Goal: Task Accomplishment & Management: Use online tool/utility

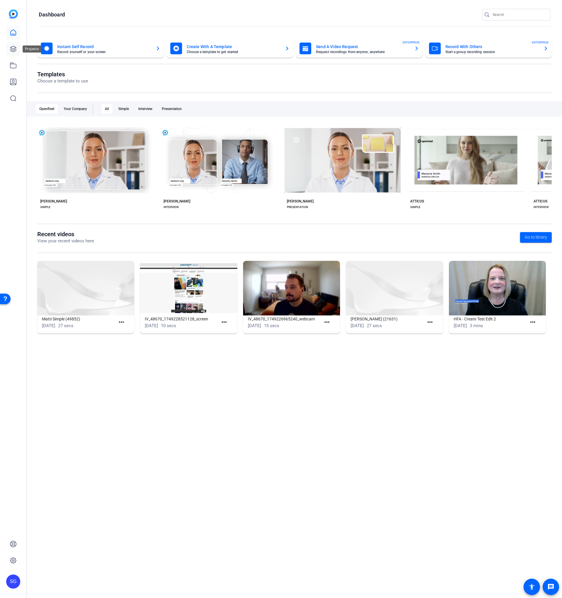
click at [16, 49] on icon at bounding box center [13, 49] width 6 height 6
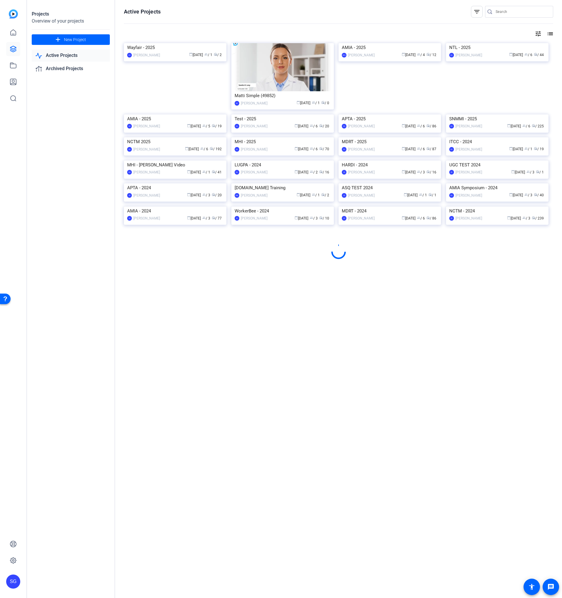
click at [291, 137] on img at bounding box center [282, 137] width 102 height 0
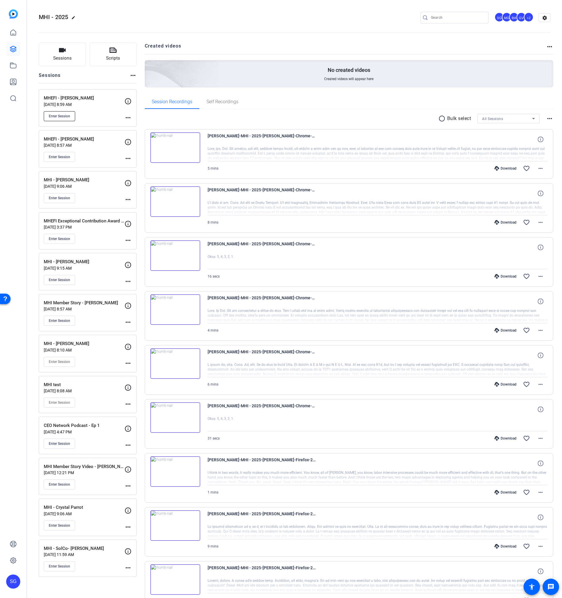
click at [67, 119] on button "Enter Session" at bounding box center [59, 116] width 31 height 10
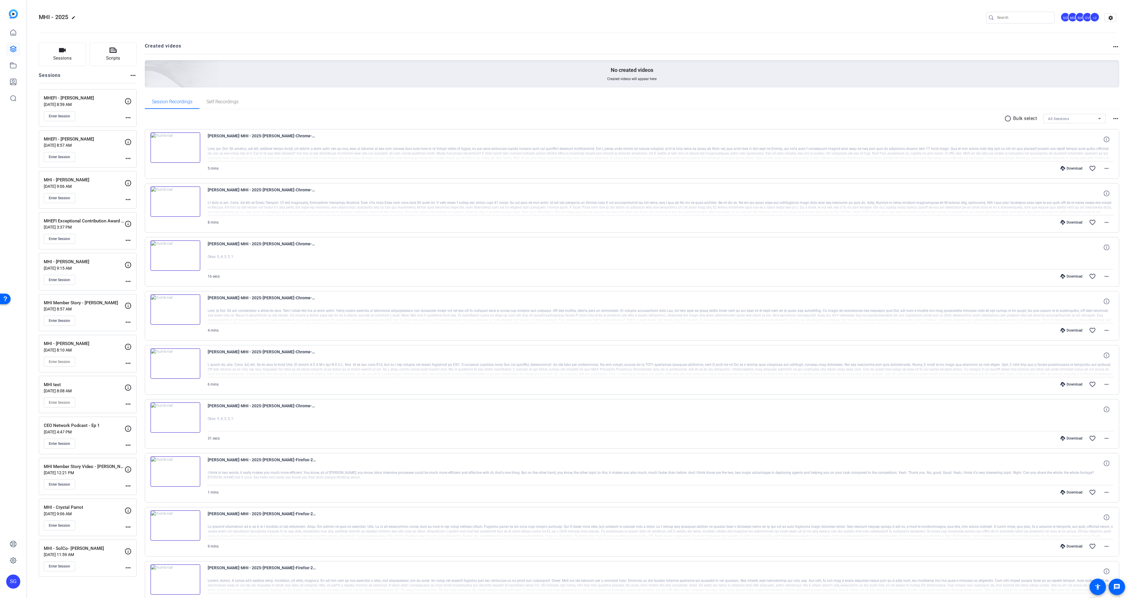
click at [99, 106] on p "Sep 08, 2025 @ 8:59 AM" at bounding box center [84, 104] width 81 height 5
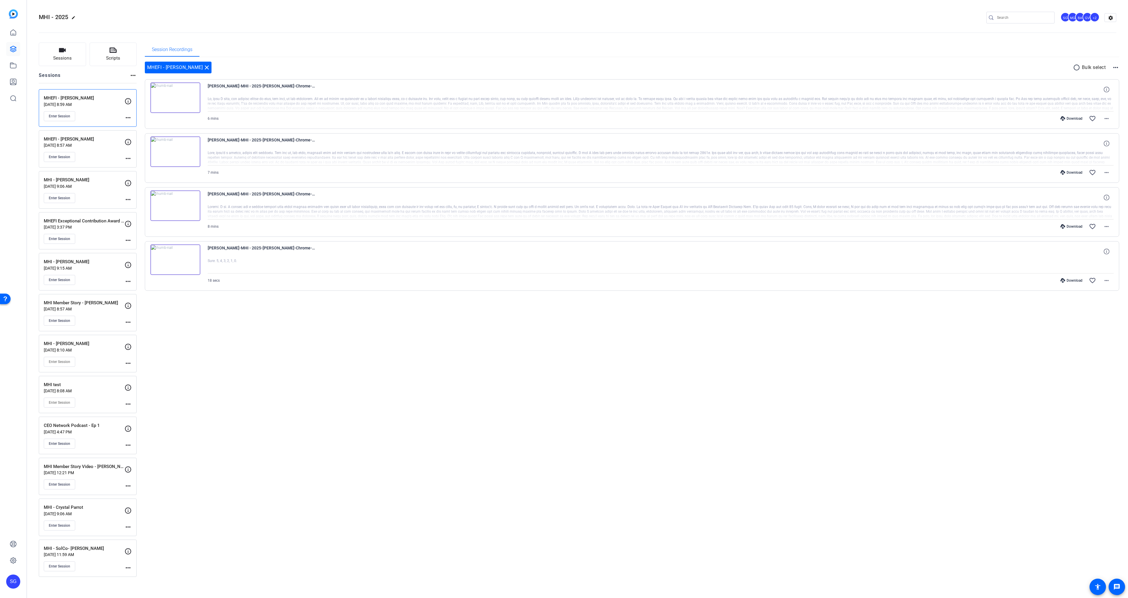
click at [1082, 65] on p "Bulk select" at bounding box center [1094, 67] width 24 height 7
click at [1080, 66] on mat-icon "radio_button_unchecked" at bounding box center [1077, 67] width 9 height 7
drag, startPoint x: 153, startPoint y: 194, endPoint x: 156, endPoint y: 175, distance: 19.4
click at [153, 194] on icon at bounding box center [153, 194] width 6 height 7
click at [152, 138] on icon at bounding box center [153, 140] width 6 height 6
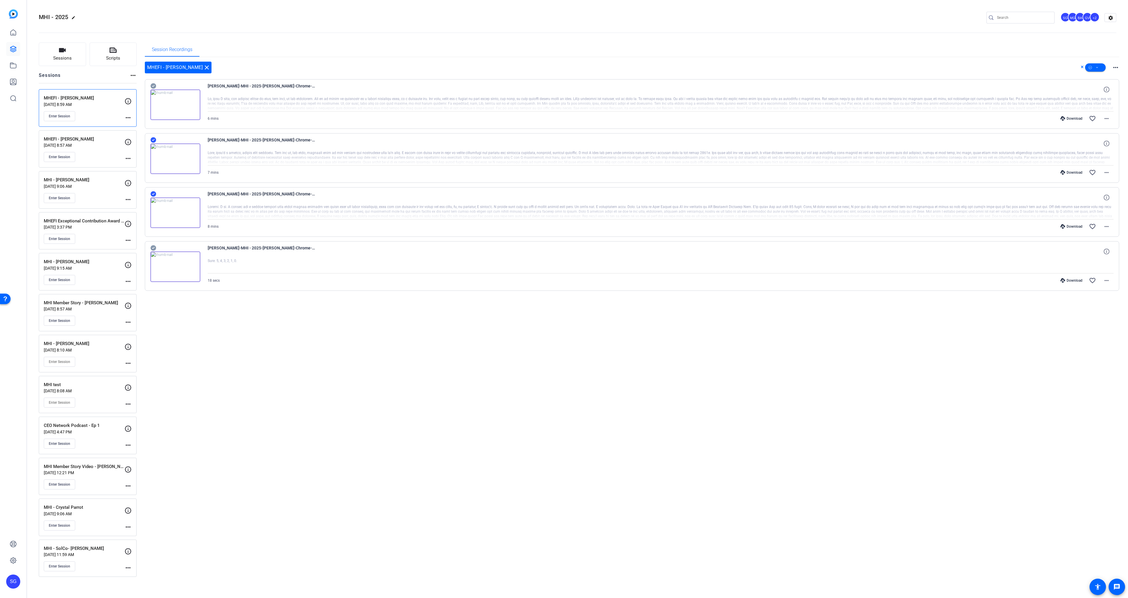
click at [155, 86] on icon at bounding box center [153, 86] width 6 height 6
click at [1102, 67] on span at bounding box center [1095, 67] width 21 height 14
click at [1093, 97] on span "Download MP4" at bounding box center [1104, 98] width 31 height 7
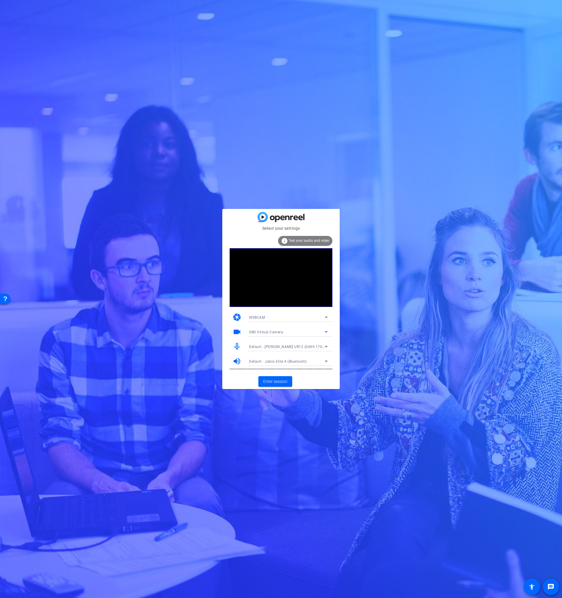
click at [287, 330] on div "OBS Virtual Camera" at bounding box center [287, 332] width 76 height 7
click at [277, 353] on span "NexiGo N660 FHD Webcam (3443:660b)" at bounding box center [283, 353] width 68 height 7
click at [284, 348] on span "Default - [PERSON_NAME] UR12 (0499:170a)" at bounding box center [287, 346] width 77 height 5
click at [0, 0] on div at bounding box center [0, 0] width 0 height 0
click at [268, 377] on span at bounding box center [275, 382] width 34 height 14
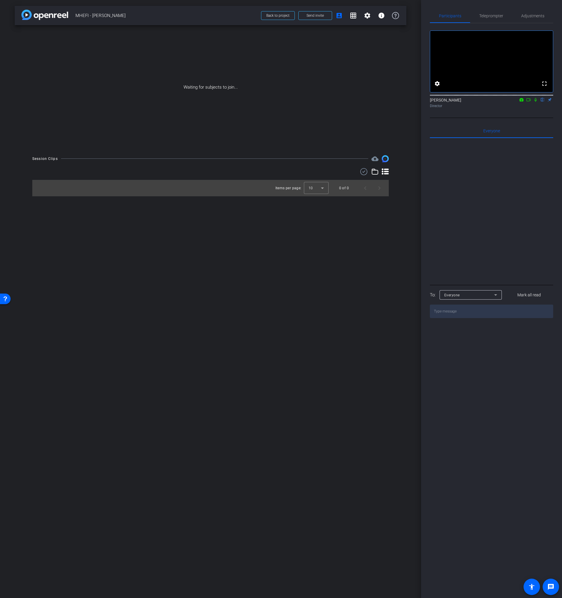
click at [532, 102] on mat-icon at bounding box center [528, 99] width 7 height 5
click at [541, 102] on icon at bounding box center [542, 100] width 5 height 4
click at [320, 14] on span "Send invite" at bounding box center [315, 15] width 17 height 5
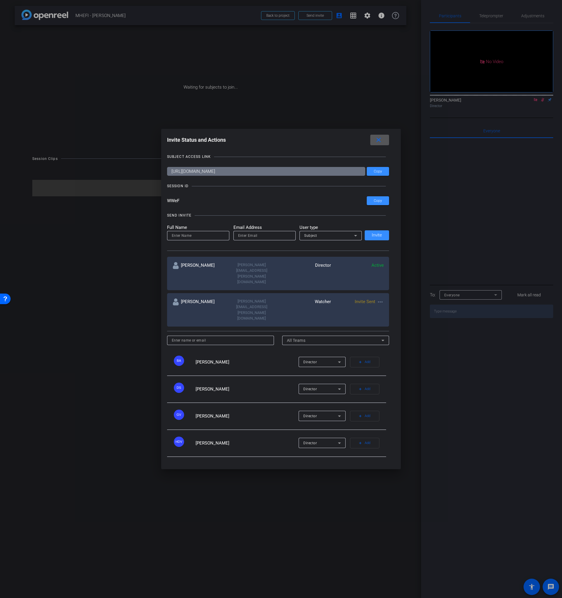
click at [381, 144] on mat-icon "close" at bounding box center [378, 140] width 7 height 7
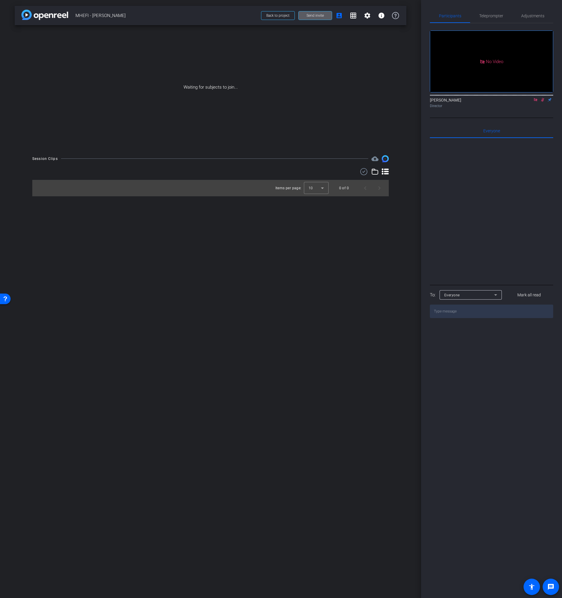
click at [312, 13] on span "Send invite" at bounding box center [315, 15] width 17 height 5
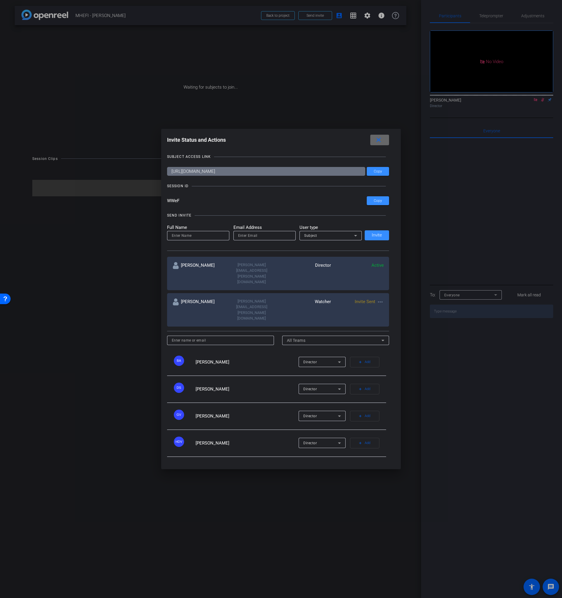
click at [372, 147] on span at bounding box center [379, 140] width 19 height 14
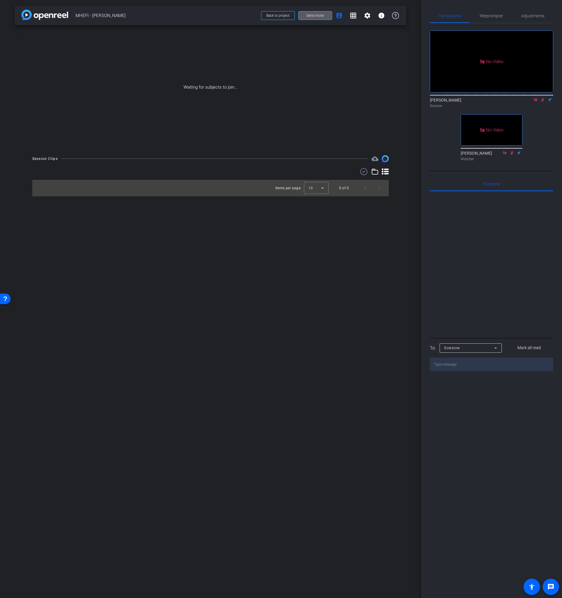
click at [322, 20] on span at bounding box center [315, 16] width 33 height 14
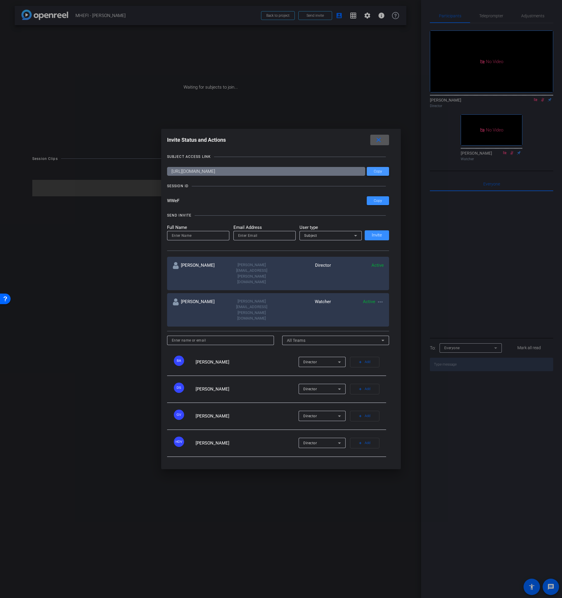
click at [373, 179] on span at bounding box center [378, 171] width 22 height 14
click at [377, 144] on mat-icon "close" at bounding box center [378, 140] width 7 height 7
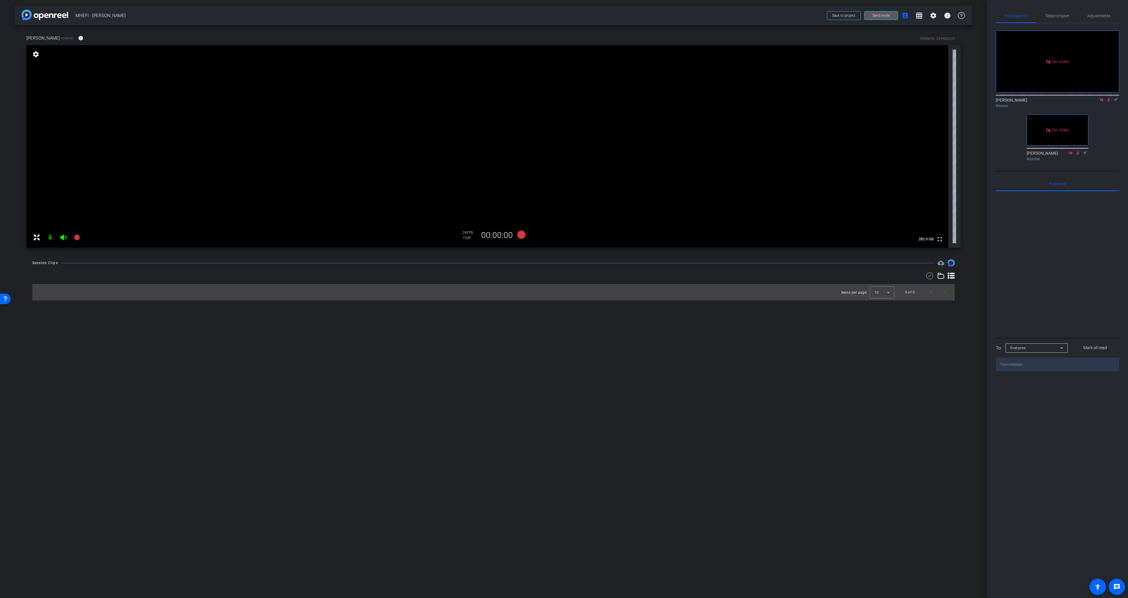
click at [562, 102] on icon at bounding box center [1108, 100] width 5 height 4
click at [562, 102] on icon at bounding box center [1101, 100] width 5 height 4
click at [562, 16] on span "Adjustments" at bounding box center [1098, 16] width 23 height 4
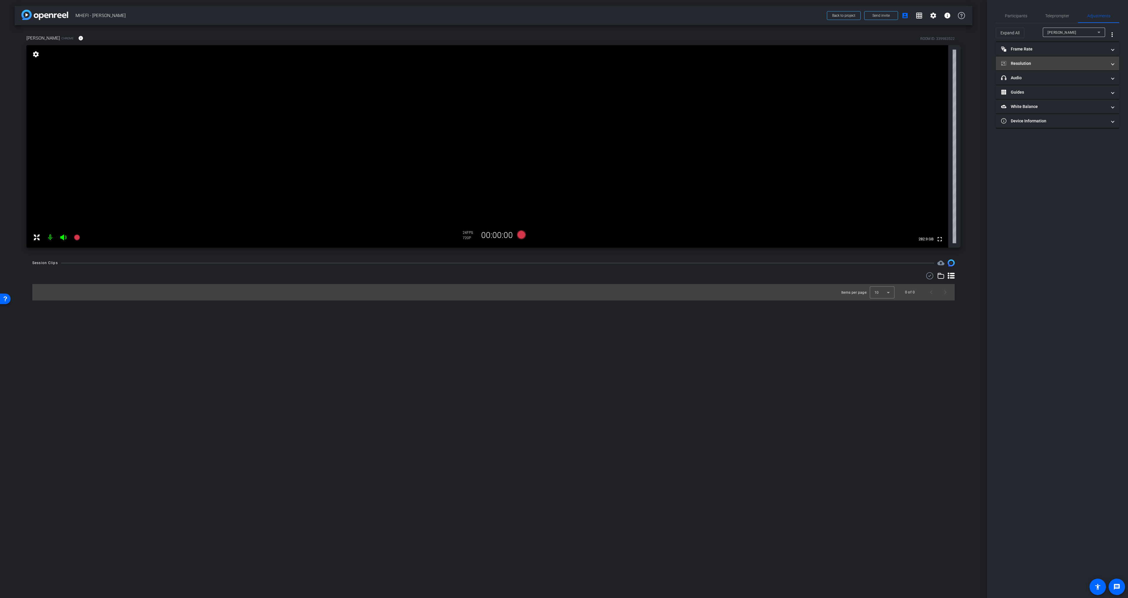
click at [562, 67] on mat-expansion-panel-header "Resolution" at bounding box center [1057, 63] width 123 height 14
drag, startPoint x: 1067, startPoint y: 83, endPoint x: 1057, endPoint y: 57, distance: 27.9
click at [562, 83] on div "1080" at bounding box center [1062, 85] width 22 height 10
click at [562, 46] on mat-panel-title "Frame Rate Frame Rate" at bounding box center [1054, 49] width 106 height 6
click at [562, 17] on span "Participants" at bounding box center [1016, 16] width 22 height 4
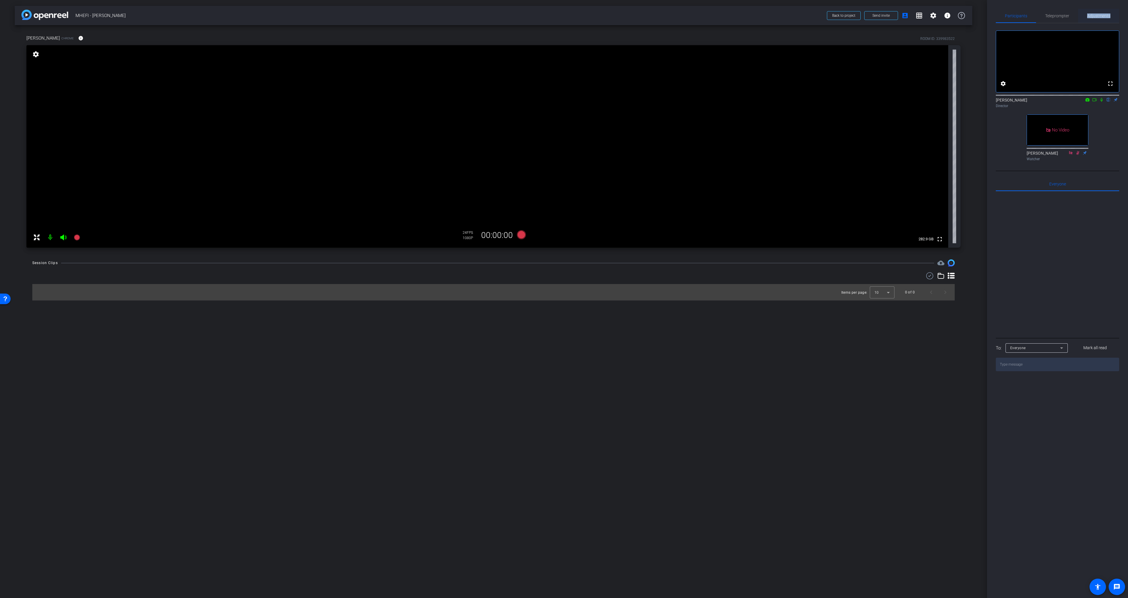
click at [562, 13] on div "Adjustments" at bounding box center [1098, 16] width 41 height 14
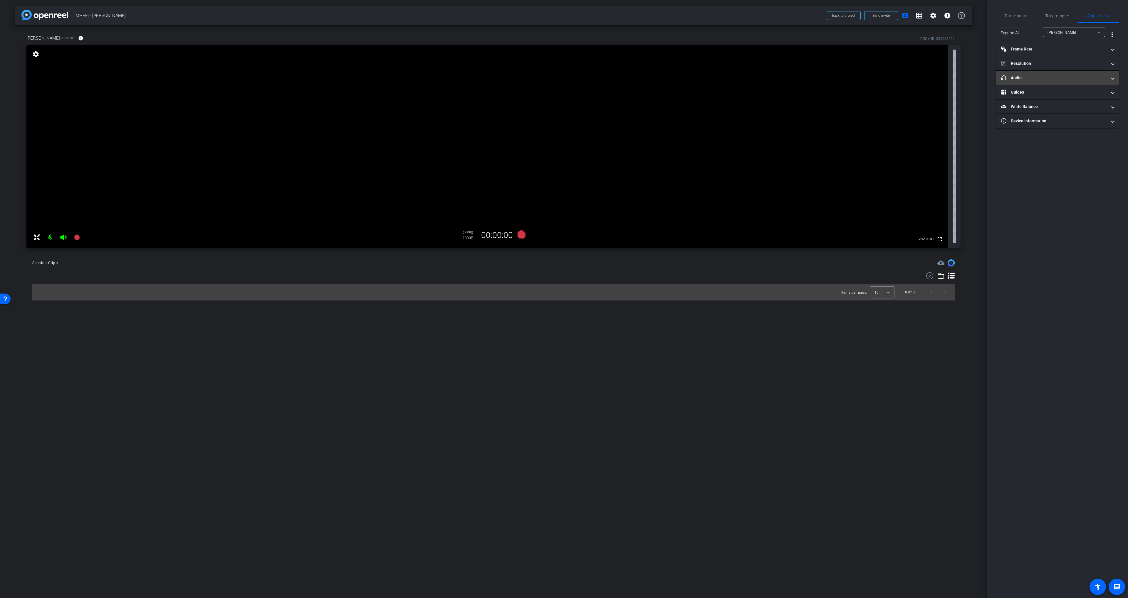
click at [562, 80] on mat-panel-title "headphone icon Audio" at bounding box center [1054, 78] width 106 height 6
click at [562, 18] on span "Participants" at bounding box center [1016, 16] width 22 height 4
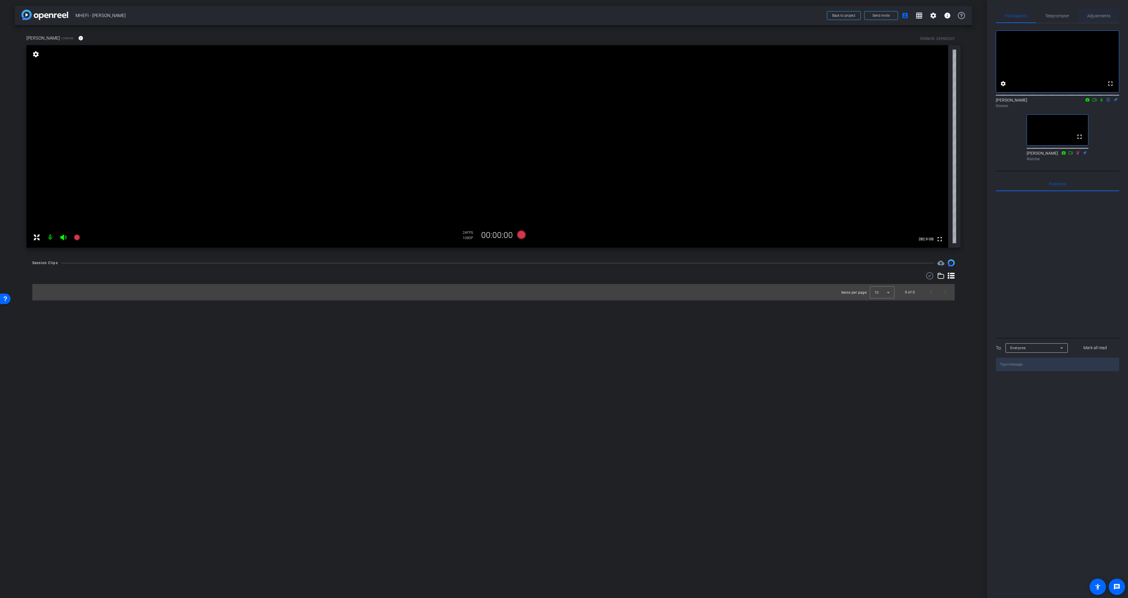
click at [562, 17] on span "Adjustments" at bounding box center [1098, 16] width 23 height 4
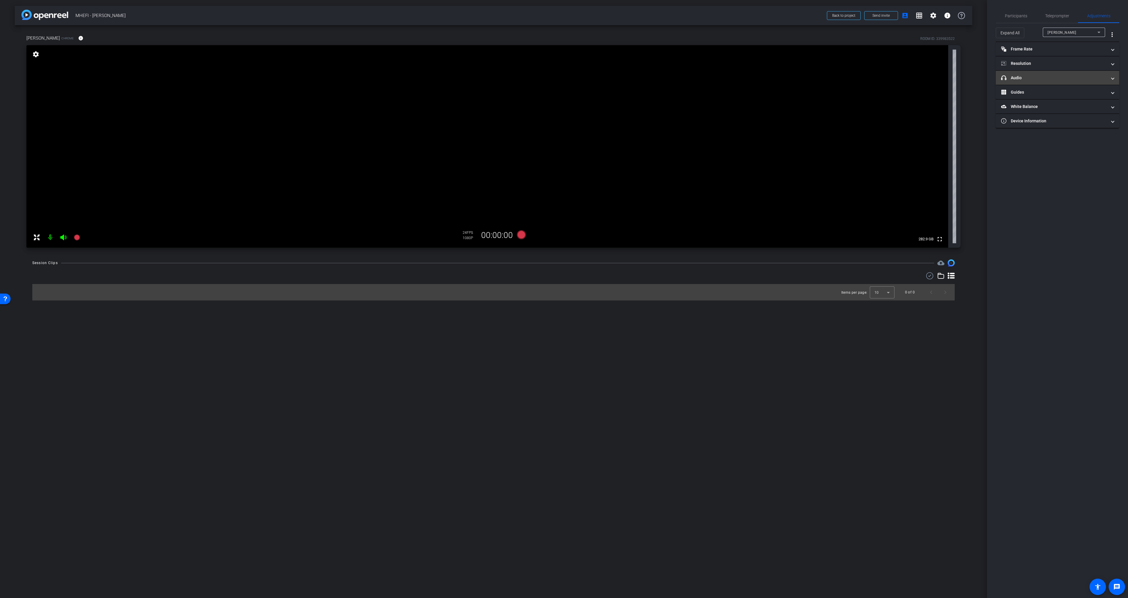
drag, startPoint x: 1040, startPoint y: 74, endPoint x: 1049, endPoint y: 77, distance: 9.7
click at [562, 74] on mat-expansion-panel-header "headphone icon Audio" at bounding box center [1057, 78] width 123 height 14
click at [562, 124] on span "Communications - Echo Cancelling Speakerphone (Jabra SPEAK 510 USB) (0b0e:0422)" at bounding box center [1129, 122] width 150 height 5
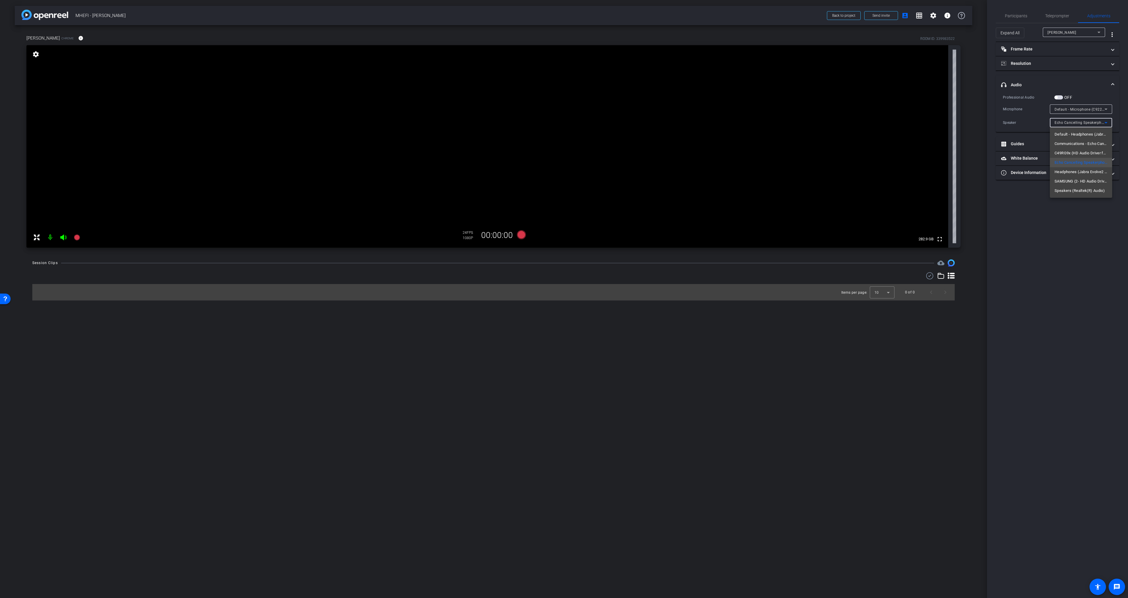
click at [562, 228] on div at bounding box center [564, 299] width 1128 height 598
click at [562, 19] on span "Participants" at bounding box center [1016, 16] width 22 height 14
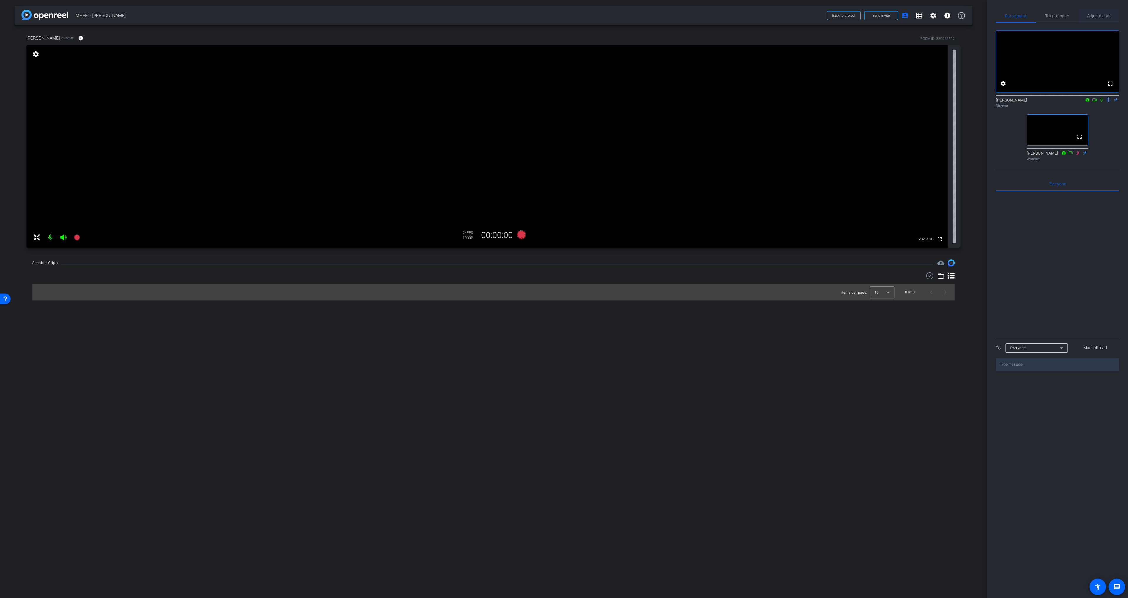
click at [562, 14] on span "Adjustments" at bounding box center [1098, 16] width 23 height 4
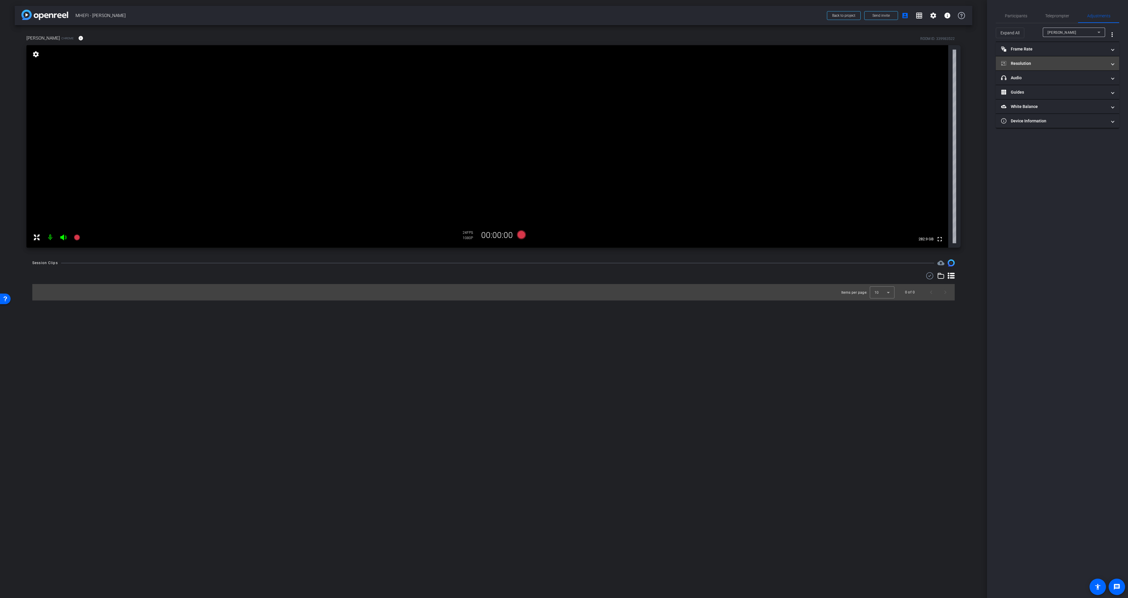
click at [562, 58] on mat-expansion-panel-header "Resolution" at bounding box center [1057, 63] width 123 height 14
click at [562, 60] on mat-accordion "Frame Rate Frame Rate navigate_before 15 24 30 navigate_next Resolution navigat…" at bounding box center [1057, 100] width 123 height 116
click at [562, 68] on mat-panel-title "Resolution" at bounding box center [1054, 71] width 106 height 6
click at [562, 81] on mat-expansion-panel-header "headphone icon Audio" at bounding box center [1057, 78] width 123 height 14
drag, startPoint x: 1045, startPoint y: 80, endPoint x: 1040, endPoint y: 28, distance: 51.6
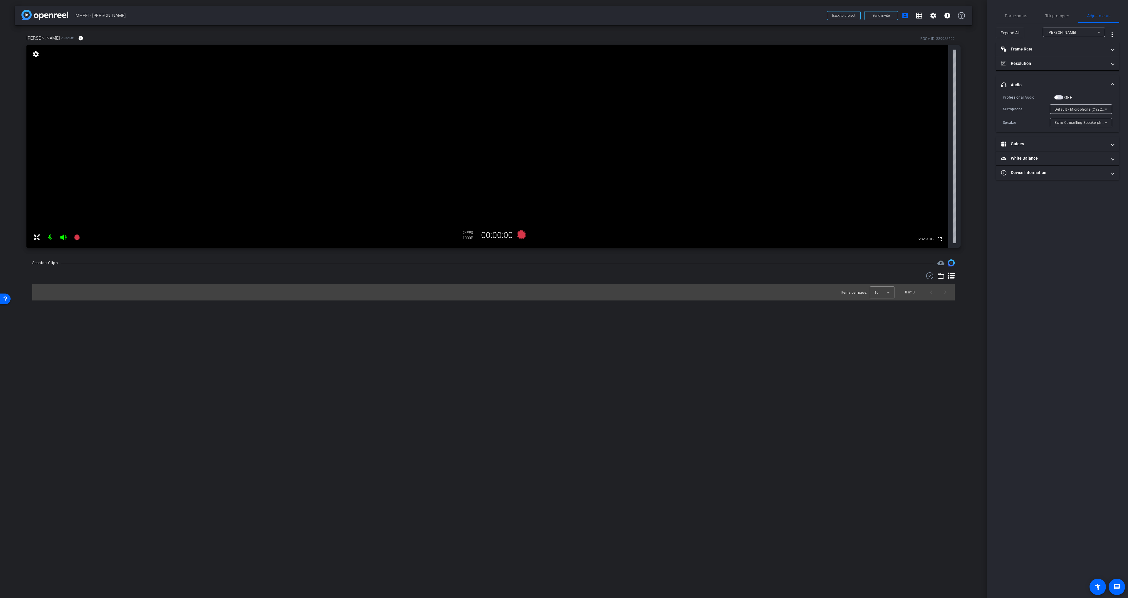
click at [562, 80] on mat-expansion-panel-header "headphone icon Audio" at bounding box center [1057, 84] width 123 height 19
click at [562, 13] on span "Participants" at bounding box center [1016, 16] width 22 height 14
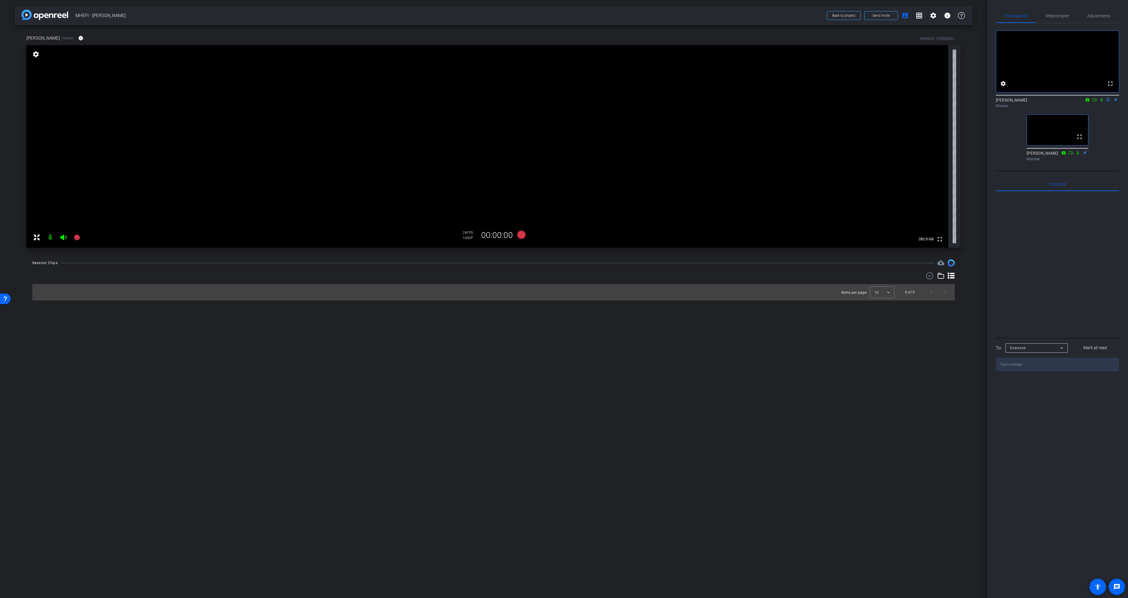
drag, startPoint x: 508, startPoint y: 267, endPoint x: 516, endPoint y: 251, distance: 18.1
click at [509, 266] on div "Session Clips cloud_upload Items per page: 10 0 of 0" at bounding box center [493, 280] width 957 height 41
click at [521, 237] on icon at bounding box center [521, 235] width 9 height 9
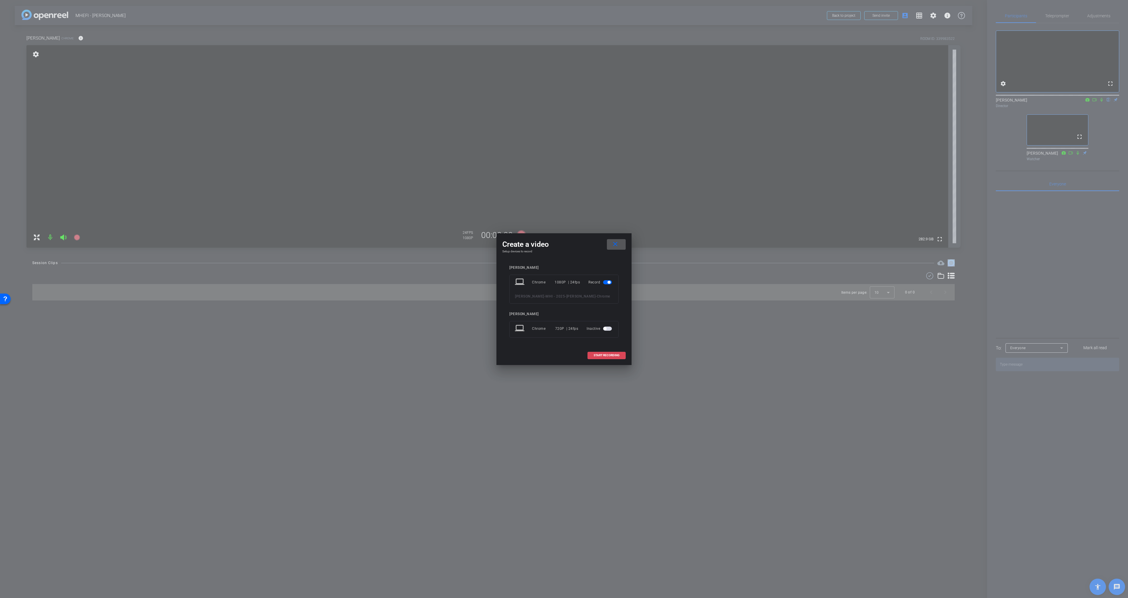
click at [562, 358] on span at bounding box center [607, 356] width 38 height 14
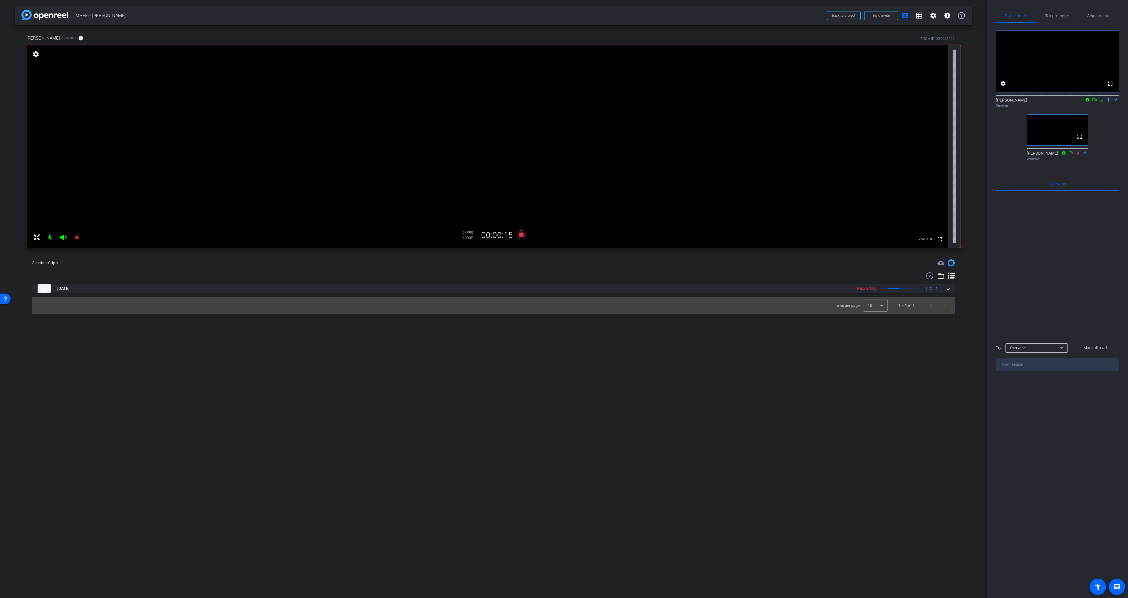
drag, startPoint x: 421, startPoint y: 363, endPoint x: 431, endPoint y: 362, distance: 9.5
click at [421, 363] on div "arrow_back MHEFI - [PERSON_NAME] Back to project Send invite account_box grid_o…" at bounding box center [493, 299] width 987 height 598
click at [522, 237] on icon at bounding box center [521, 235] width 14 height 11
click at [78, 39] on mat-icon "info" at bounding box center [80, 38] width 5 height 5
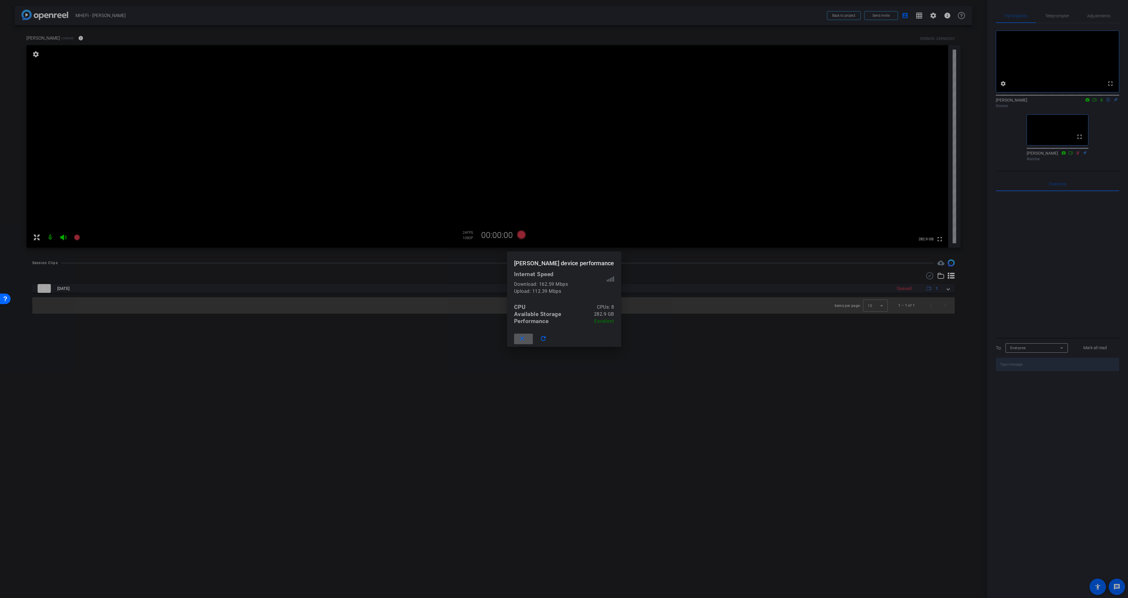
click at [533, 337] on span at bounding box center [523, 339] width 19 height 14
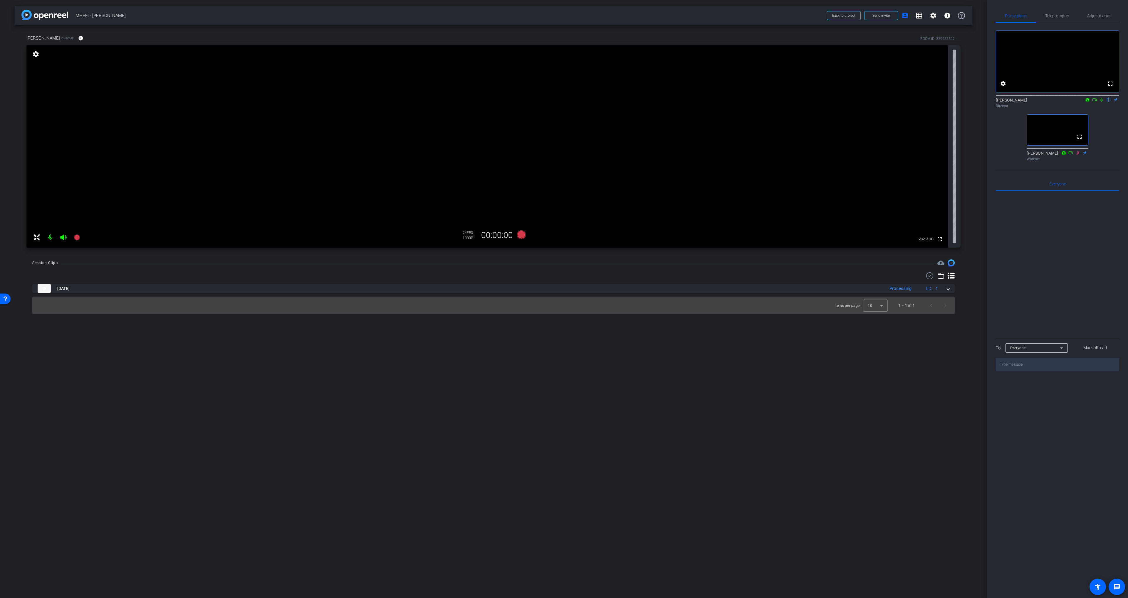
drag, startPoint x: 524, startPoint y: 439, endPoint x: 569, endPoint y: 413, distance: 52.3
click at [524, 439] on div "arrow_back MHEFI - [PERSON_NAME] Back to project Send invite account_box grid_o…" at bounding box center [493, 299] width 987 height 598
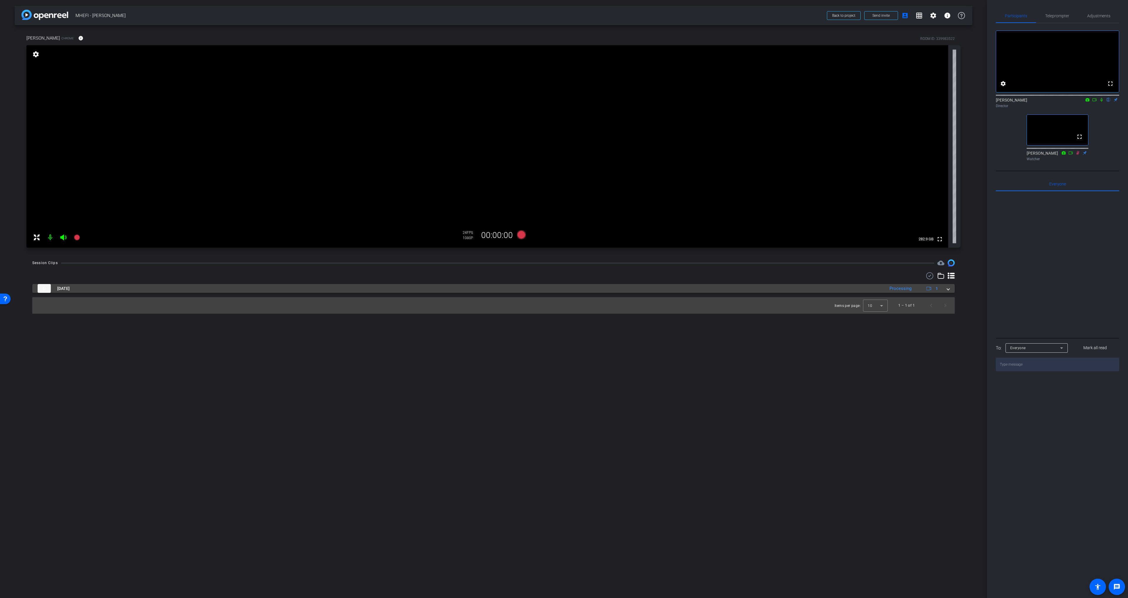
click at [562, 289] on mat-panel-title "[DATE]" at bounding box center [460, 288] width 844 height 9
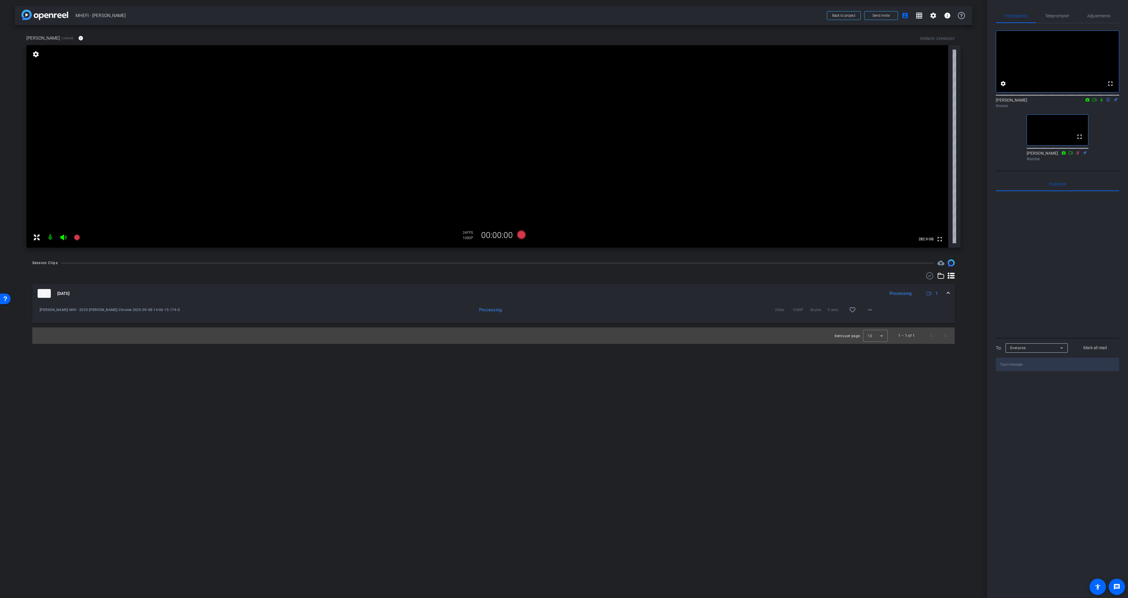
click at [449, 401] on div "arrow_back MHEFI - [PERSON_NAME] Back to project Send invite account_box grid_o…" at bounding box center [493, 299] width 987 height 598
click at [40, 309] on mat-icon "play_circle_outline" at bounding box center [40, 310] width 6 height 6
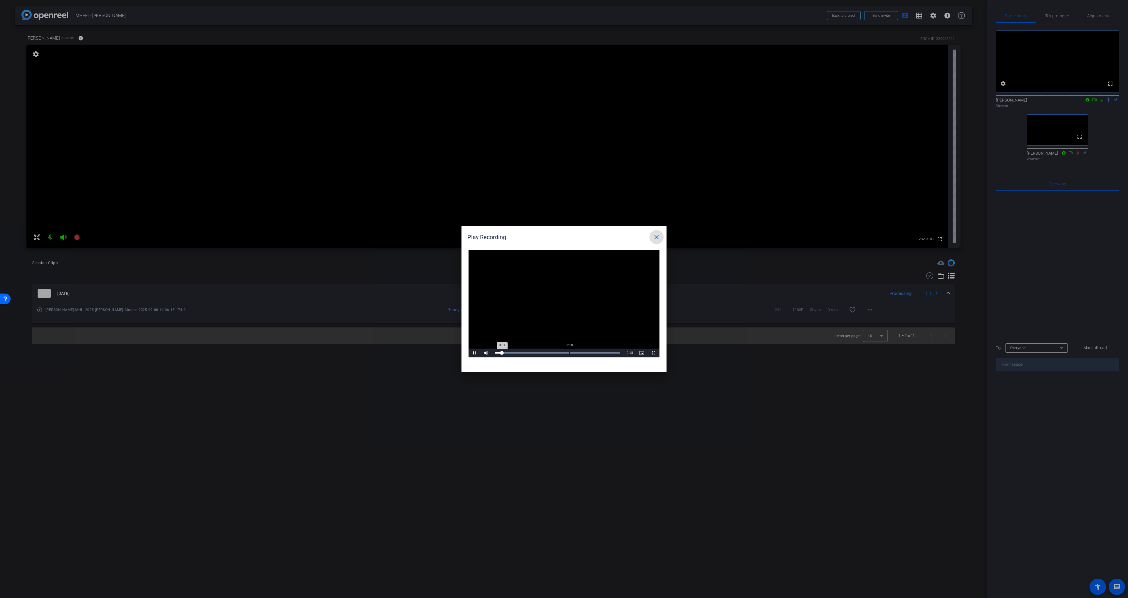
click at [562, 351] on div "Loaded : 100.00% 0:10 0:01" at bounding box center [557, 353] width 131 height 9
click at [562, 237] on mat-icon "close" at bounding box center [656, 237] width 7 height 7
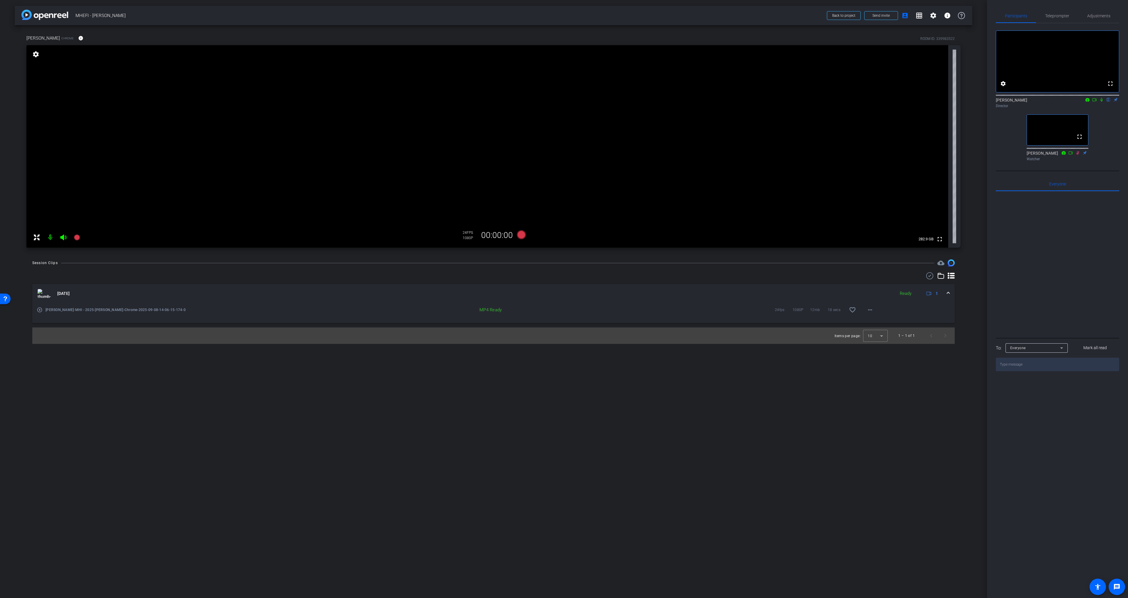
click at [562, 372] on div "arrow_back MHEFI - [PERSON_NAME] Back to project Send invite account_box grid_o…" at bounding box center [493, 299] width 987 height 598
click at [528, 255] on div "arrow_back MHEFI - [PERSON_NAME] Back to project Send invite account_box grid_o…" at bounding box center [493, 299] width 987 height 598
click at [562, 285] on mat-expansion-panel-header "[DATE] Ready 1" at bounding box center [493, 293] width 922 height 19
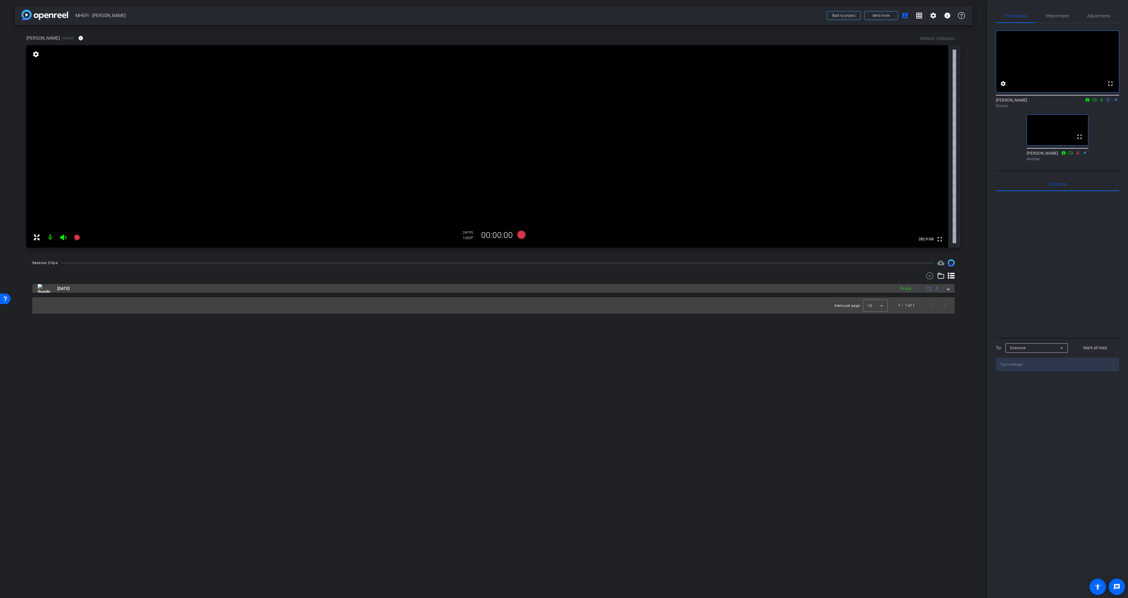
click at [562, 285] on mat-panel-title "[DATE]" at bounding box center [465, 288] width 854 height 9
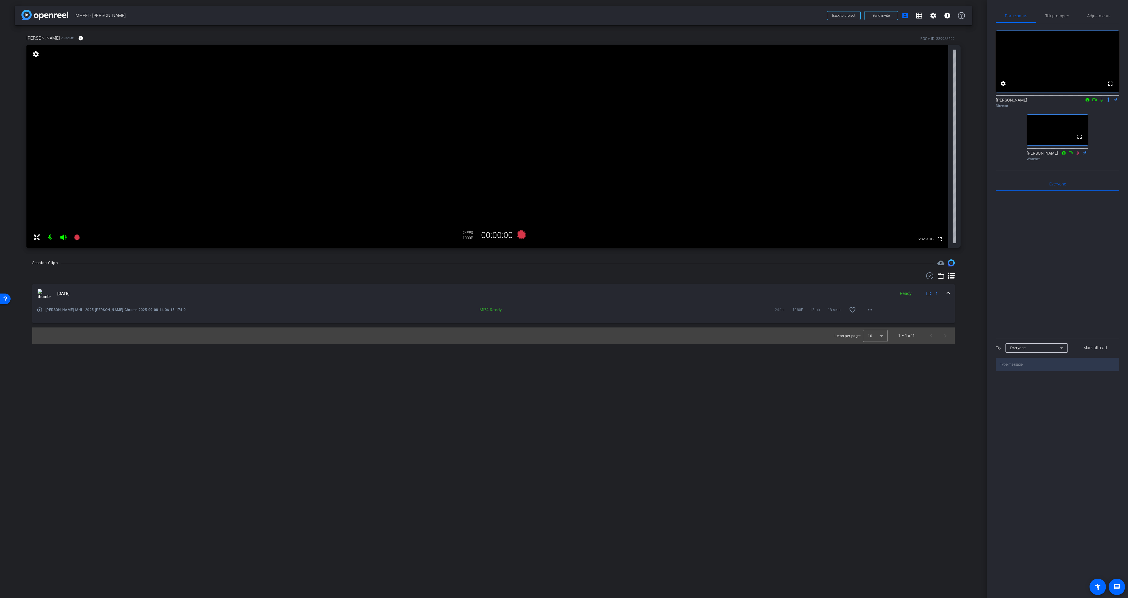
click at [539, 270] on div "Session Clips cloud_upload [DATE] Ready 1 play_circle_outline [PERSON_NAME]-MHI…" at bounding box center [493, 302] width 957 height 85
click at [517, 230] on icon at bounding box center [521, 235] width 14 height 11
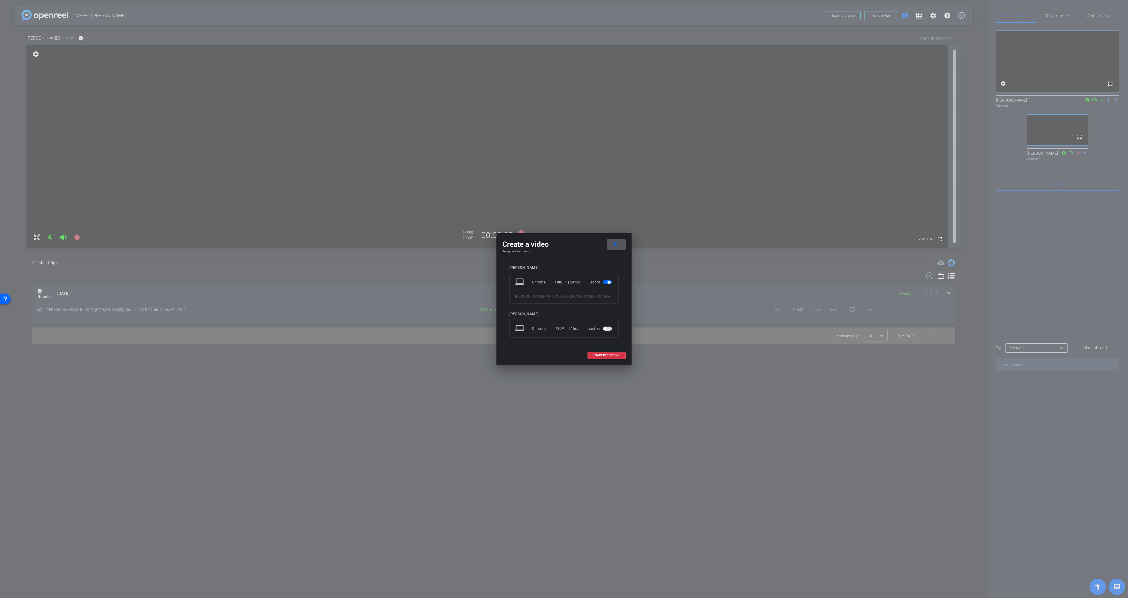
click at [562, 357] on span "START RECORDING" at bounding box center [606, 355] width 26 height 3
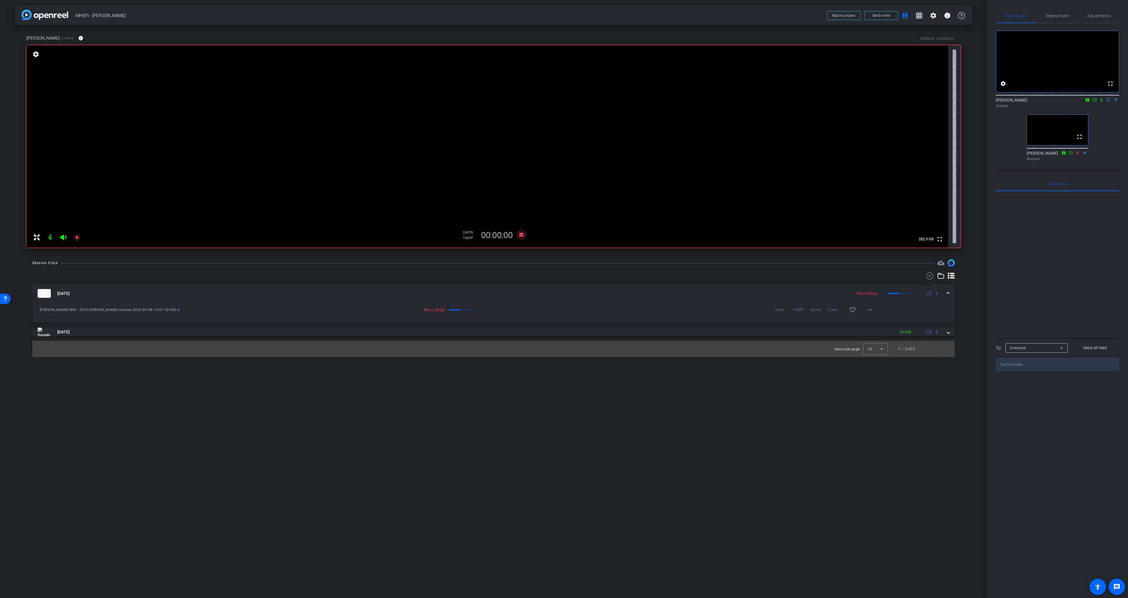
click at [562, 109] on div "[PERSON_NAME] flip Director" at bounding box center [1057, 102] width 123 height 11
click at [562, 101] on icon at bounding box center [1094, 99] width 4 height 3
drag, startPoint x: 1108, startPoint y: 107, endPoint x: 1107, endPoint y: 116, distance: 9.2
click at [562, 102] on icon at bounding box center [1108, 100] width 5 height 4
click at [562, 158] on div "arrow_back MHEFI - [PERSON_NAME] Back to project Send invite account_box grid_o…" at bounding box center [493, 299] width 987 height 598
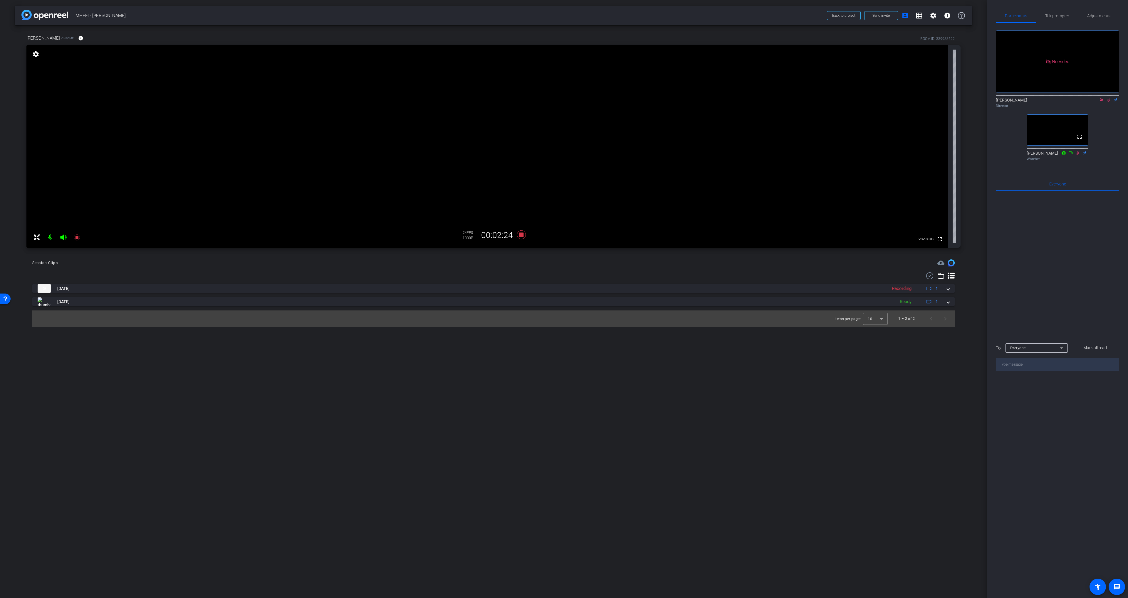
click at [361, 364] on div "arrow_back MHEFI - [PERSON_NAME] Back to project Send invite account_box grid_o…" at bounding box center [493, 299] width 987 height 598
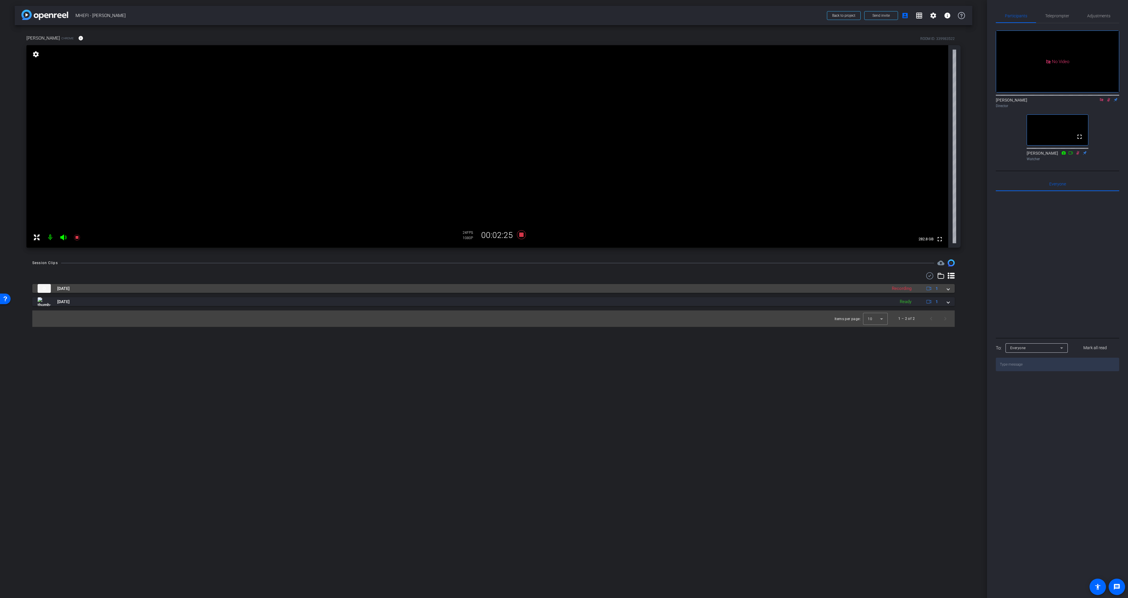
click at [321, 288] on mat-panel-title "[DATE]" at bounding box center [461, 288] width 846 height 9
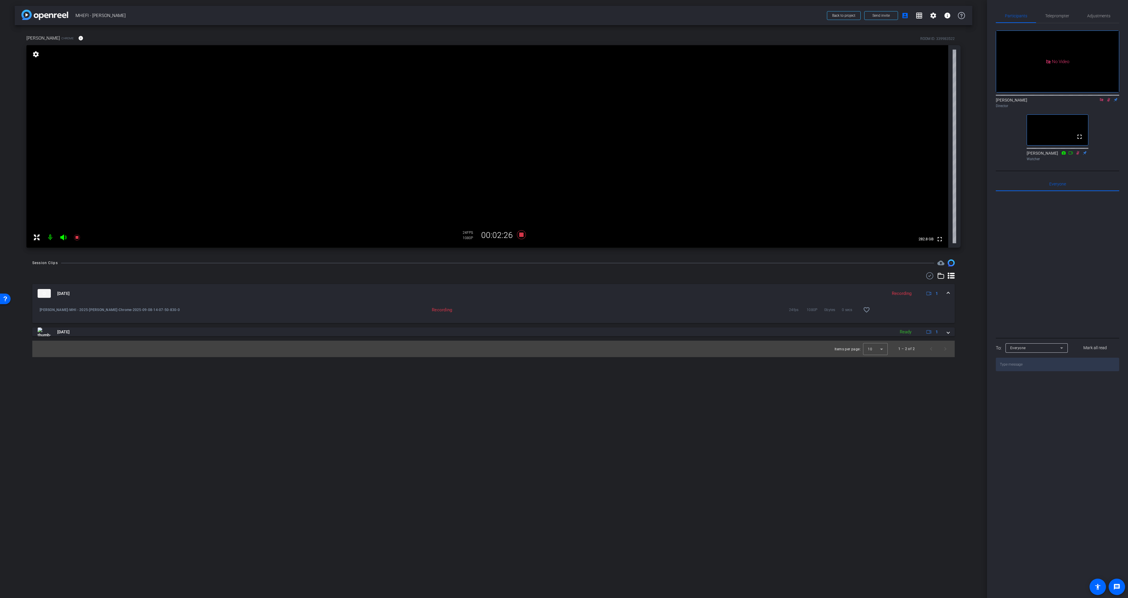
click at [321, 287] on mat-expansion-panel-header "[DATE] Recording 1" at bounding box center [493, 293] width 922 height 19
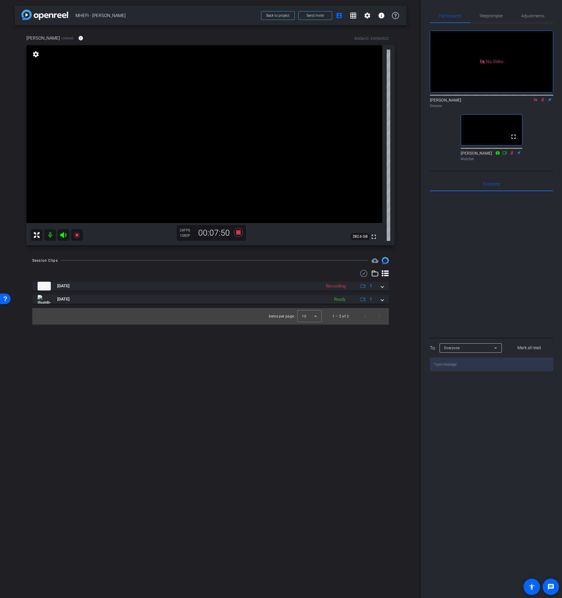
click at [244, 269] on div "Session Clips cloud_upload [DATE] Recording 1 [PERSON_NAME]-MHI - 2025-[PERSON_…" at bounding box center [211, 291] width 392 height 68
click at [245, 270] on div "Session Clips cloud_upload [DATE] Recording 1 [PERSON_NAME]-MHI - 2025-[PERSON_…" at bounding box center [211, 291] width 392 height 68
click at [240, 234] on icon at bounding box center [238, 232] width 9 height 9
click at [238, 233] on icon at bounding box center [238, 232] width 9 height 9
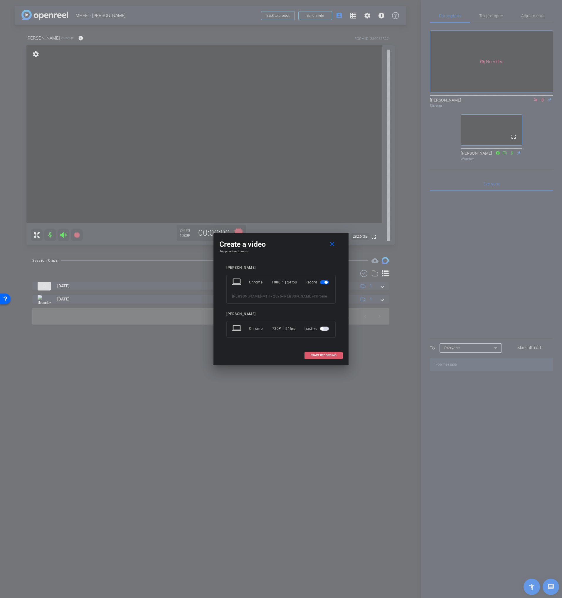
drag, startPoint x: 315, startPoint y: 355, endPoint x: 310, endPoint y: 354, distance: 5.6
click at [316, 354] on span "START RECORDING" at bounding box center [324, 355] width 26 height 3
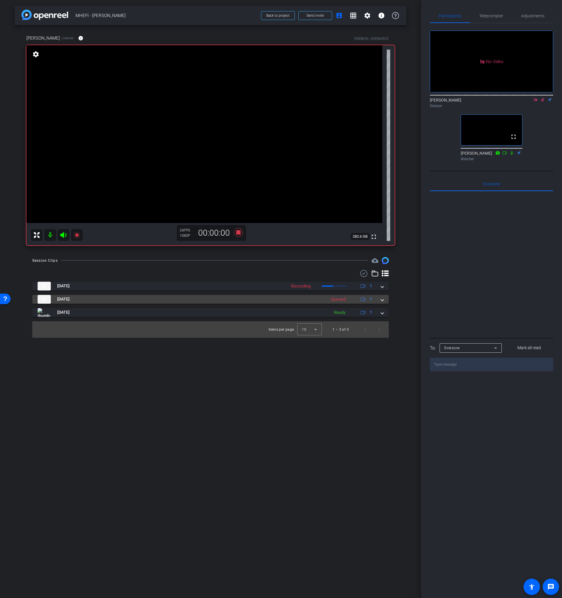
click at [110, 295] on mat-panel-title "[DATE]" at bounding box center [181, 299] width 286 height 9
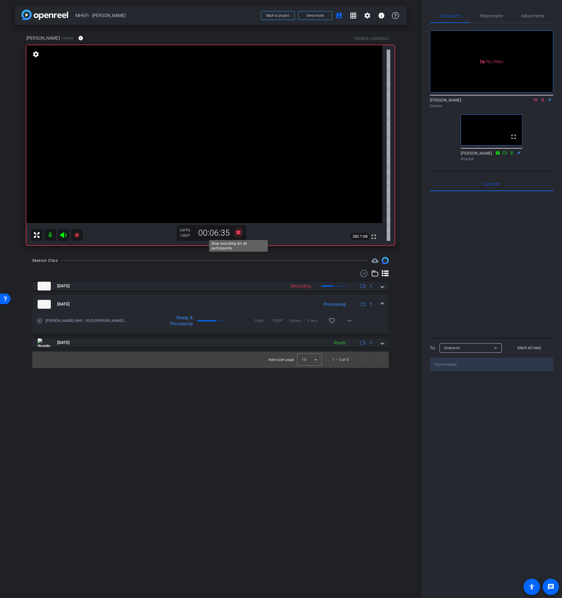
click at [237, 232] on icon at bounding box center [238, 232] width 9 height 9
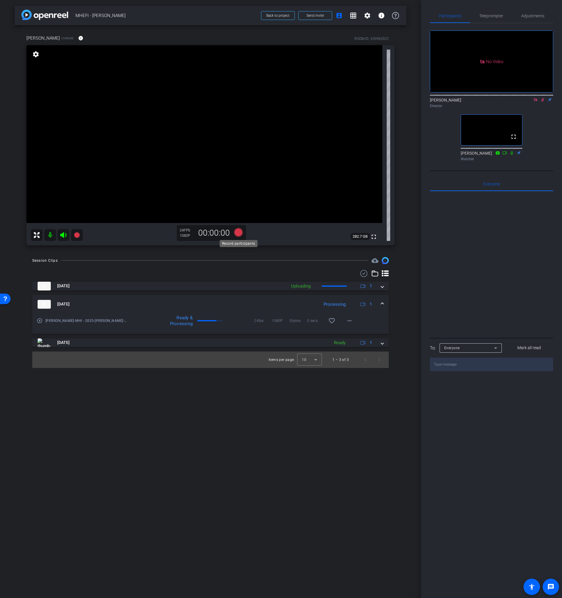
click at [238, 233] on icon at bounding box center [238, 232] width 9 height 9
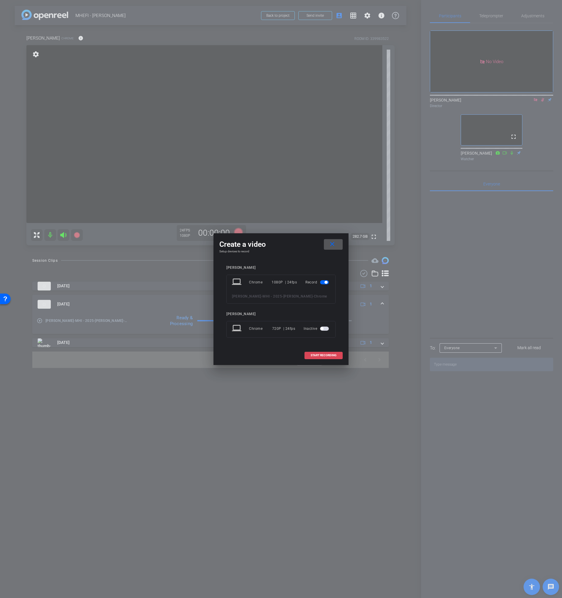
click at [329, 356] on span "START RECORDING" at bounding box center [324, 355] width 26 height 3
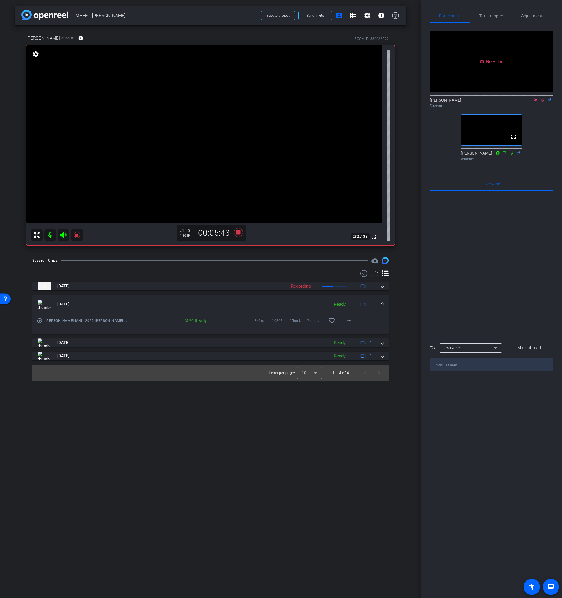
click at [225, 266] on div "Session Clips cloud_upload [DATE] Recording 1 [PERSON_NAME]-MHI - 2025-[PERSON_…" at bounding box center [211, 319] width 392 height 124
click at [237, 234] on icon at bounding box center [238, 232] width 9 height 9
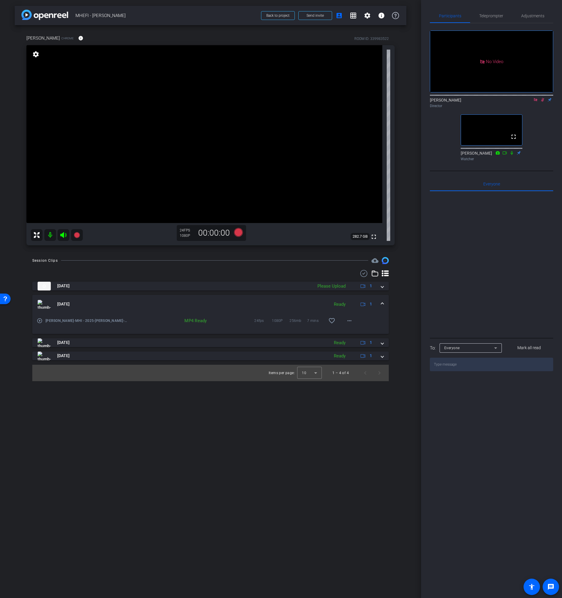
click at [292, 271] on div at bounding box center [210, 273] width 357 height 7
click at [199, 284] on mat-panel-title "[DATE]" at bounding box center [181, 286] width 286 height 9
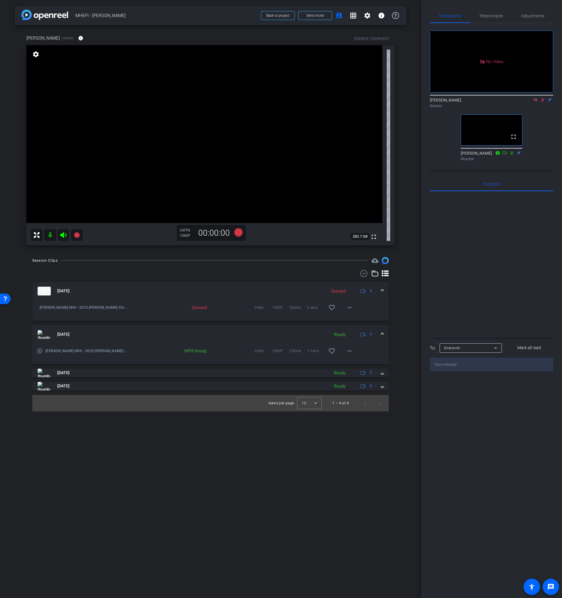
click at [202, 275] on div at bounding box center [210, 273] width 357 height 7
drag, startPoint x: 543, startPoint y: 127, endPoint x: 543, endPoint y: 107, distance: 19.7
click at [543, 127] on div "No Video [PERSON_NAME] Director fullscreen [PERSON_NAME] Watcher" at bounding box center [491, 93] width 123 height 140
click at [536, 101] on icon at bounding box center [535, 99] width 3 height 3
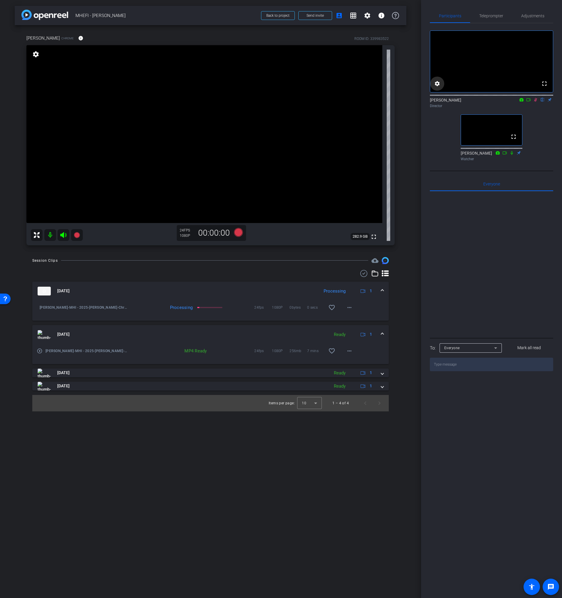
click at [439, 87] on mat-icon "settings" at bounding box center [437, 83] width 7 height 7
click at [442, 90] on div at bounding box center [281, 299] width 562 height 598
click at [522, 101] on icon at bounding box center [522, 99] width 4 height 3
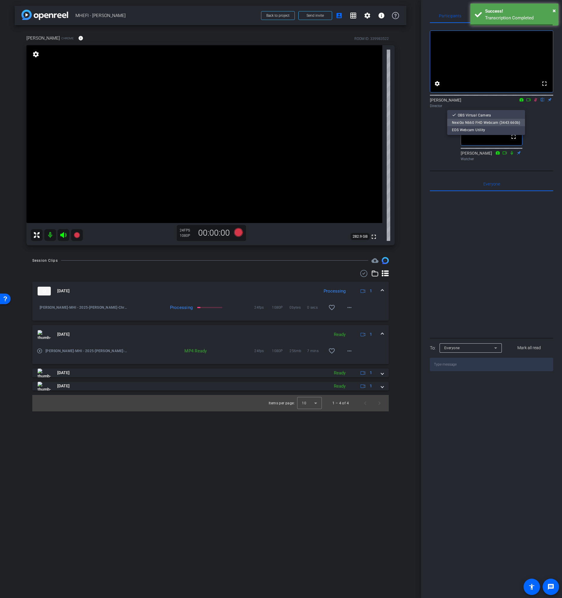
drag, startPoint x: 494, startPoint y: 122, endPoint x: 511, endPoint y: 120, distance: 16.9
click at [495, 122] on span "NexiGo N660 FHD Webcam (3443:660b)" at bounding box center [486, 123] width 68 height 4
click at [535, 102] on icon at bounding box center [535, 100] width 5 height 4
click at [536, 139] on div "fullscreen settings [PERSON_NAME] flip Director fullscreen [PERSON_NAME] Watcher" at bounding box center [491, 93] width 123 height 140
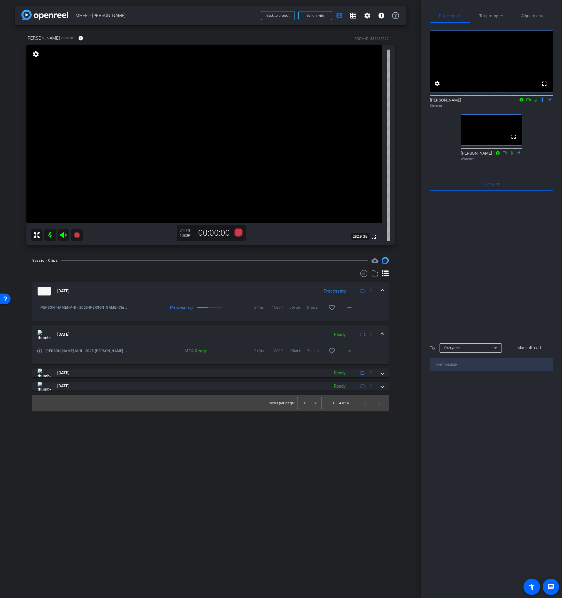
click at [195, 278] on div "[DATE] Processing 1 [PERSON_NAME]-MHI - 2025-[PERSON_NAME]-Chrome-2025-09-08-14…" at bounding box center [210, 341] width 357 height 142
